Goal: Leave review/rating

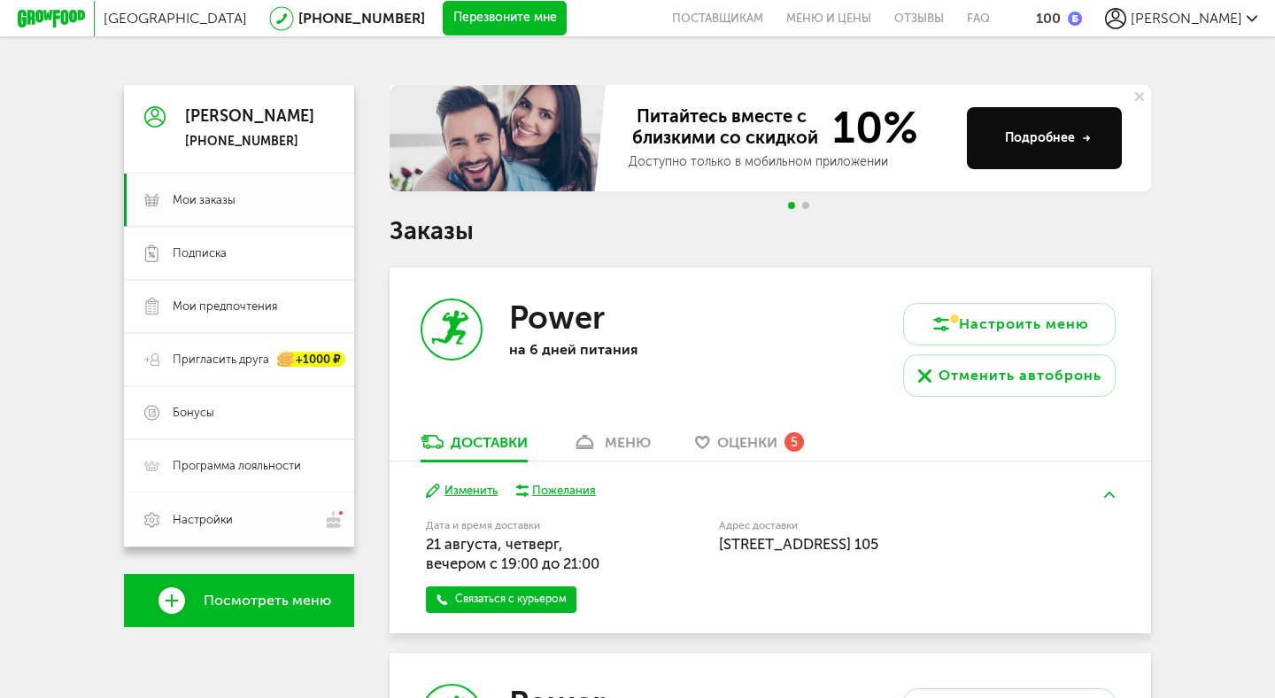
click at [203, 516] on span "Настройки" at bounding box center [203, 520] width 60 height 16
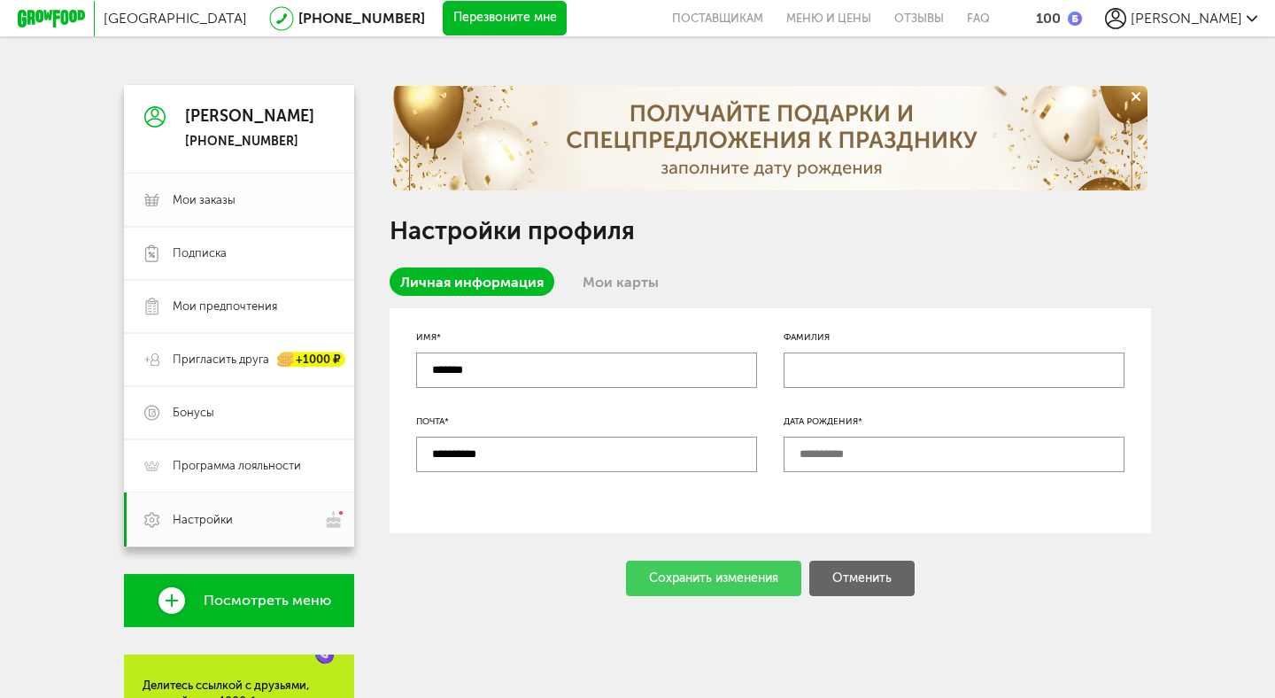
click at [214, 193] on span "Мои заказы" at bounding box center [204, 200] width 63 height 16
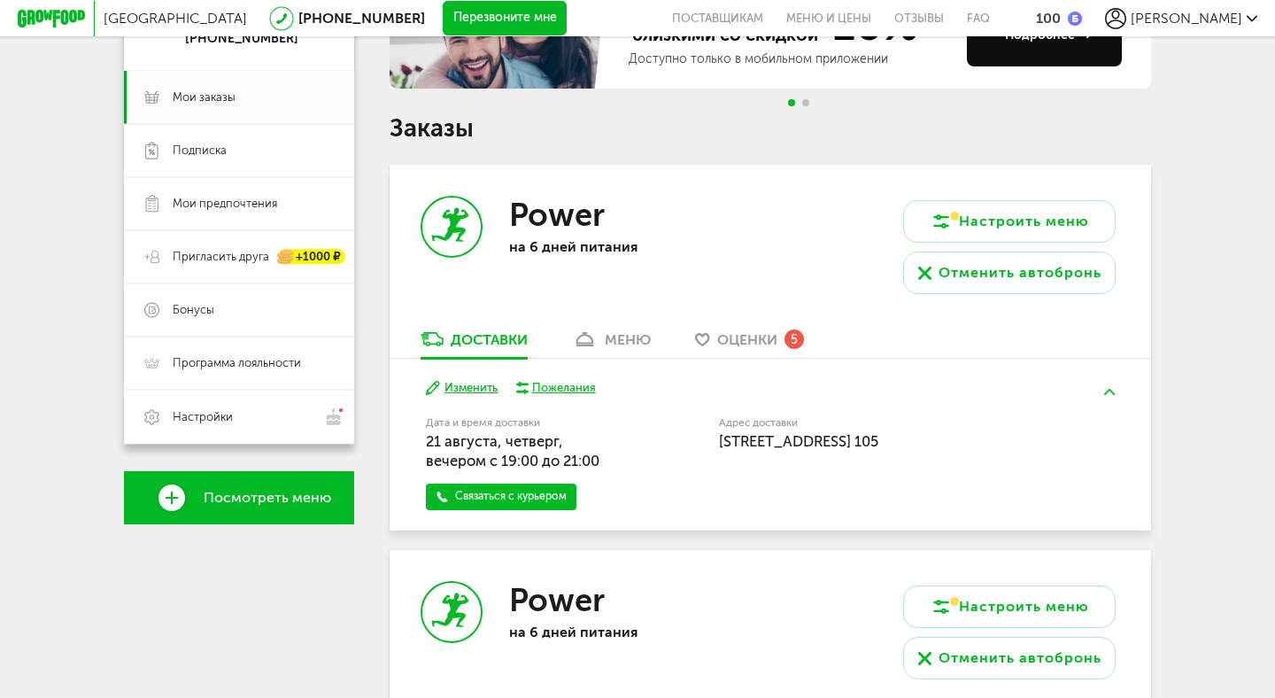
scroll to position [110, 0]
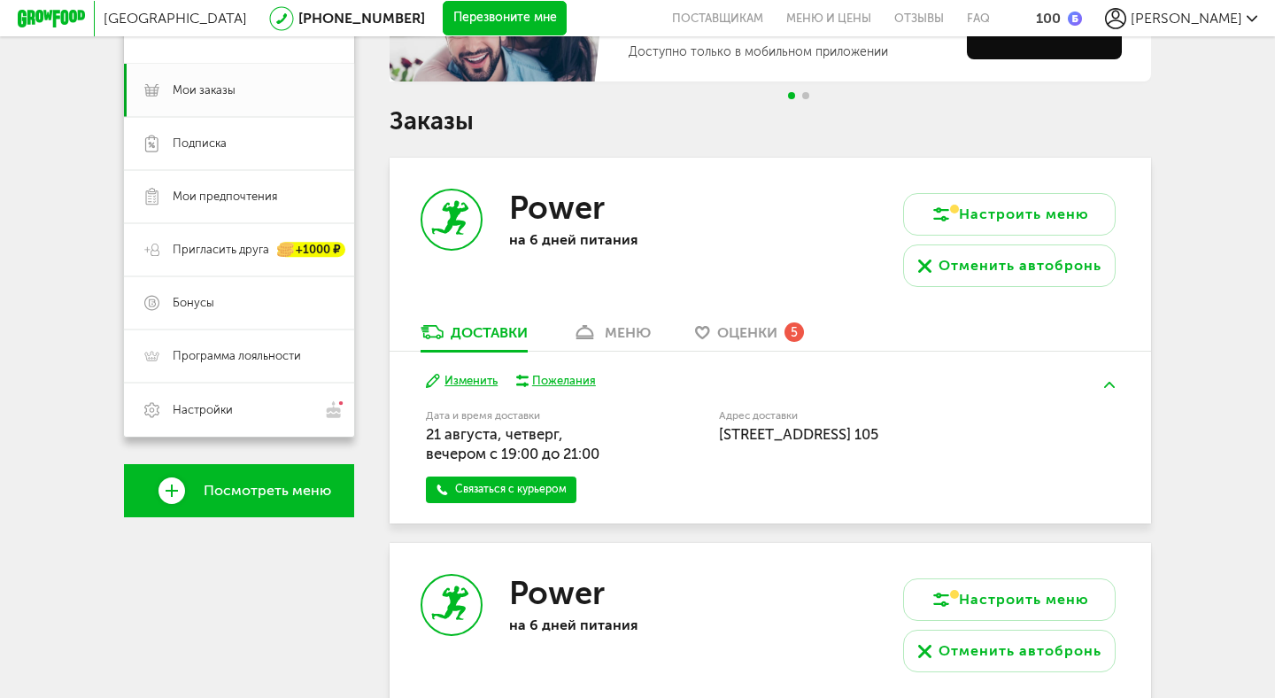
click at [738, 316] on div "Power на 6 дней питания" at bounding box center [580, 240] width 381 height 165
click at [726, 331] on span "Оценки" at bounding box center [747, 332] width 60 height 17
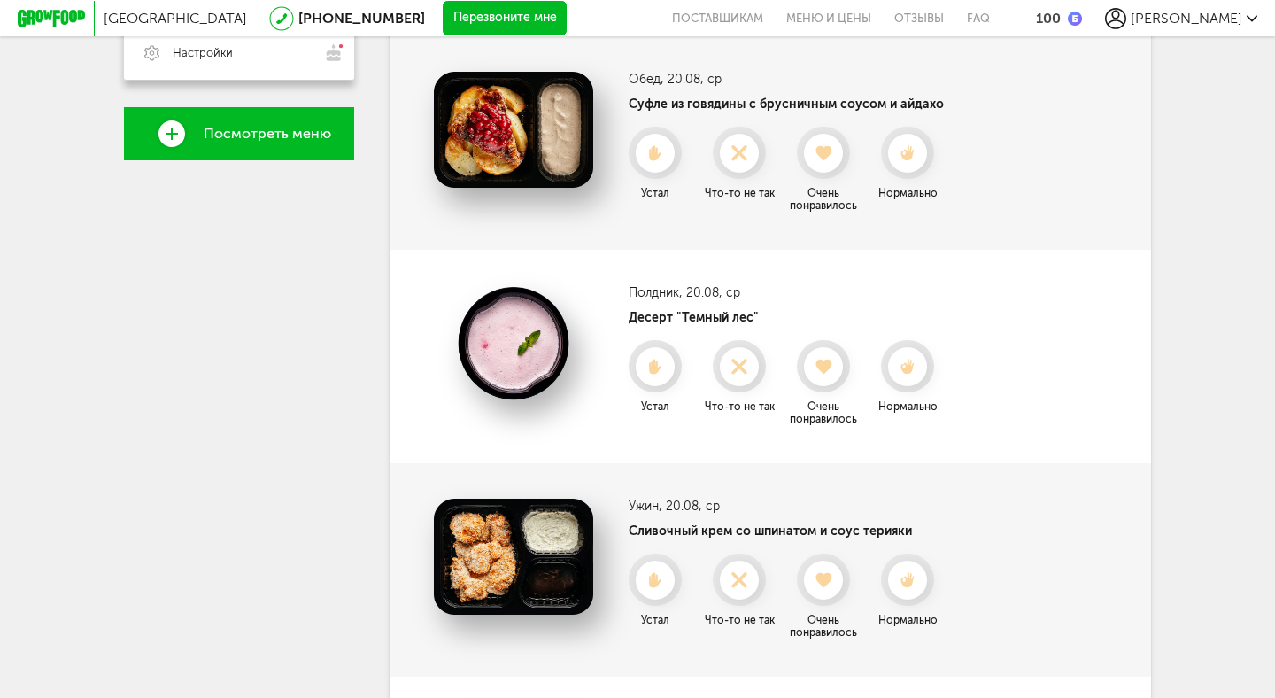
scroll to position [466, 0]
click at [917, 367] on icon at bounding box center [907, 367] width 47 height 19
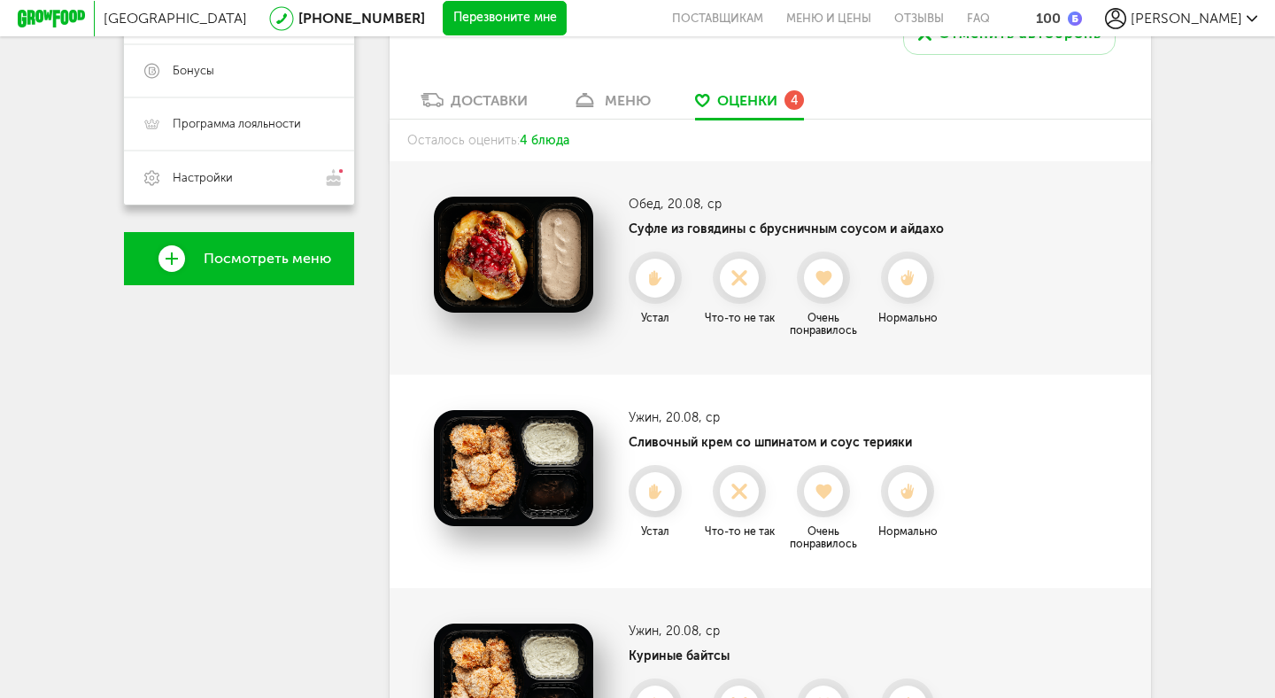
scroll to position [328, 0]
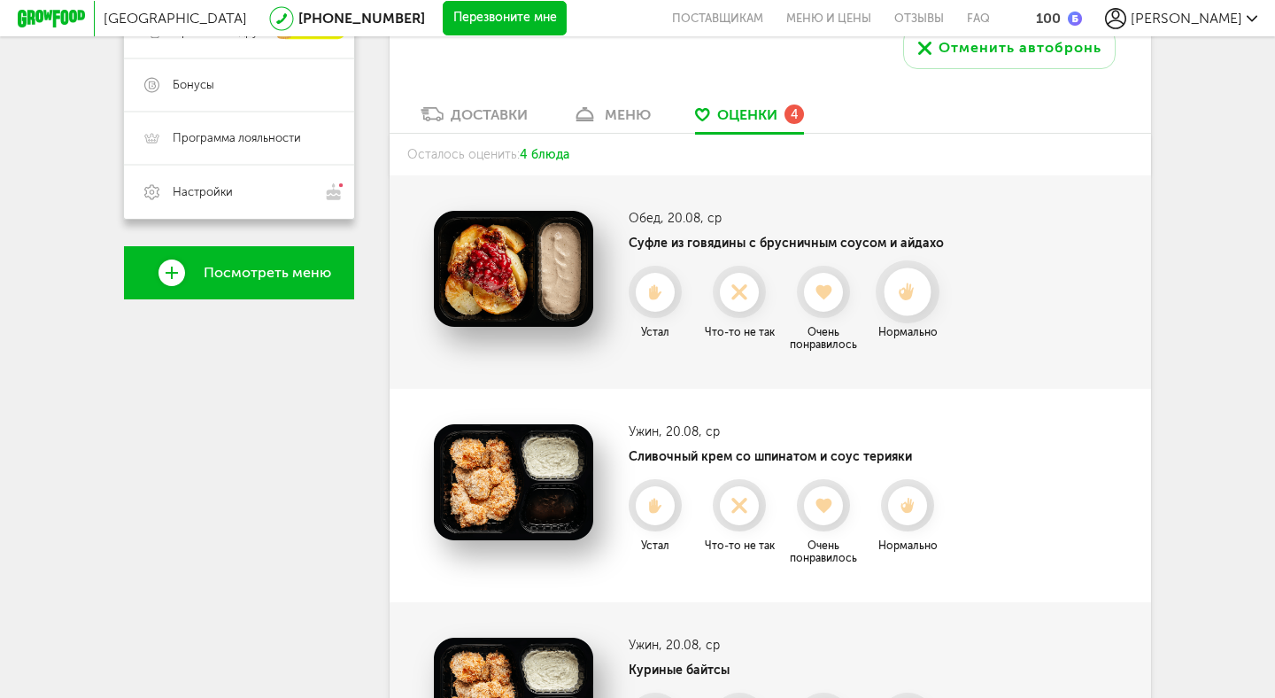
click at [914, 289] on use at bounding box center [908, 292] width 16 height 19
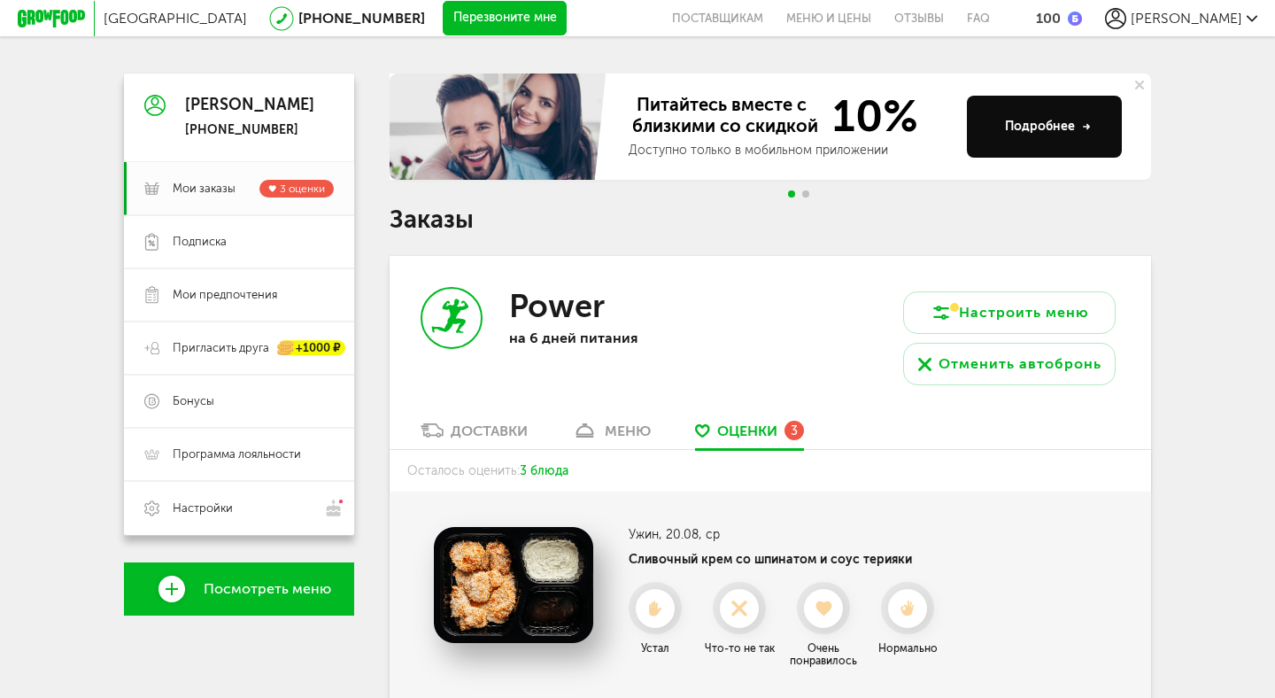
scroll to position [0, 0]
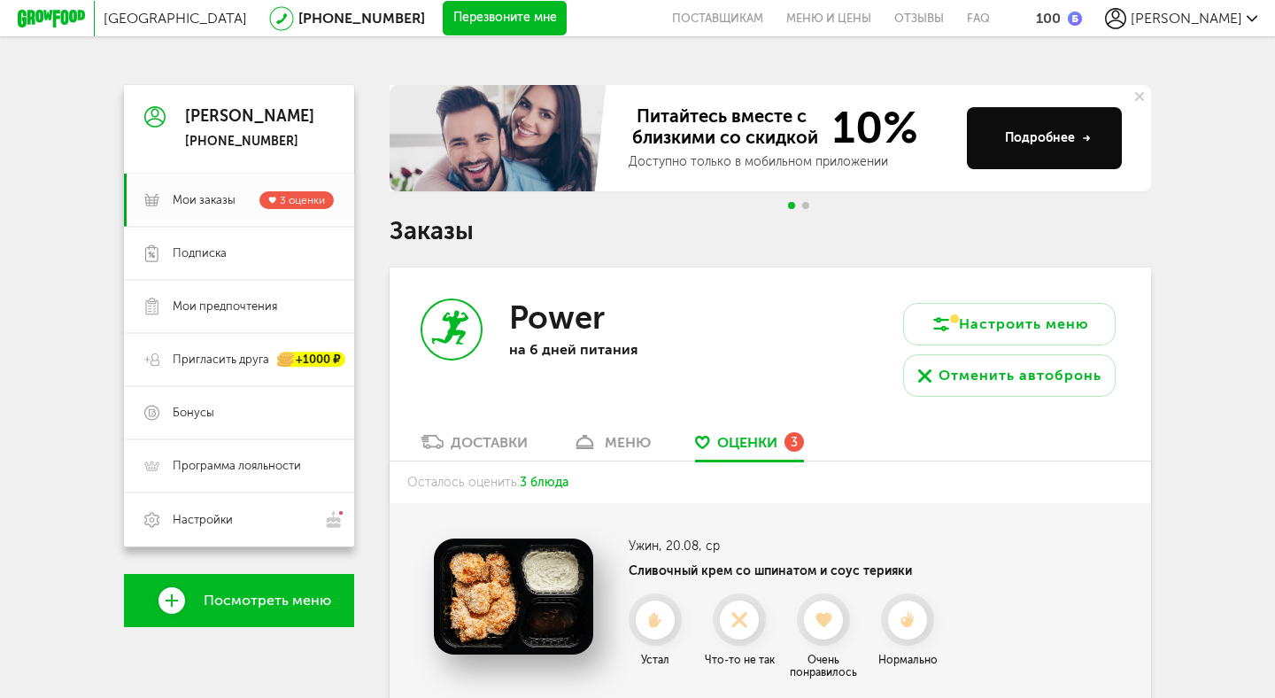
click at [623, 446] on div "меню" at bounding box center [628, 442] width 46 height 17
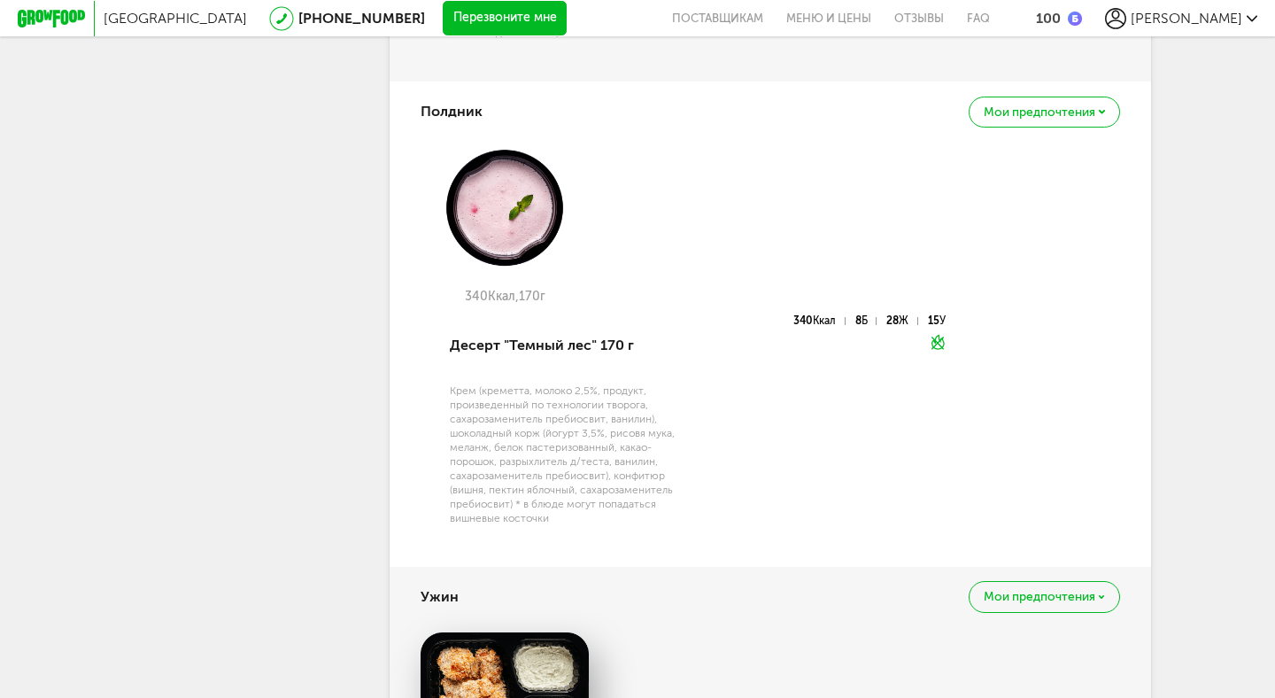
scroll to position [1923, 0]
